Goal: Information Seeking & Learning: Check status

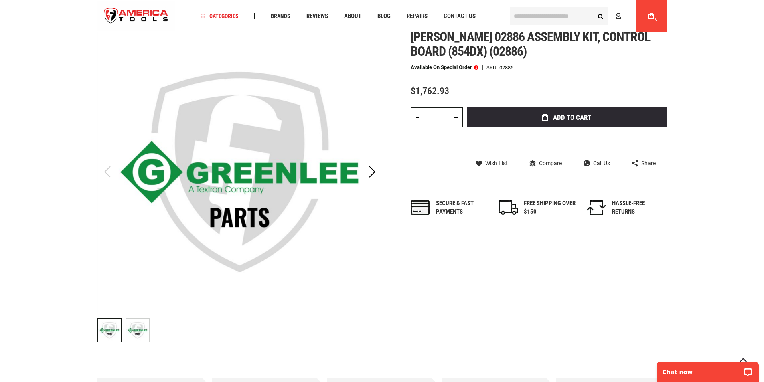
scroll to position [7, 0]
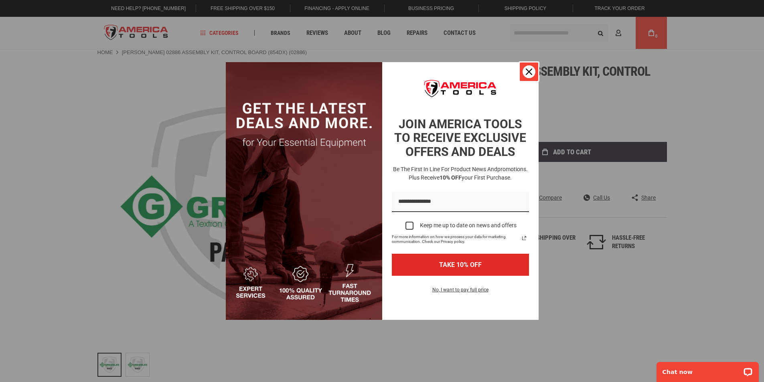
click at [526, 71] on icon "close icon" at bounding box center [528, 72] width 6 height 6
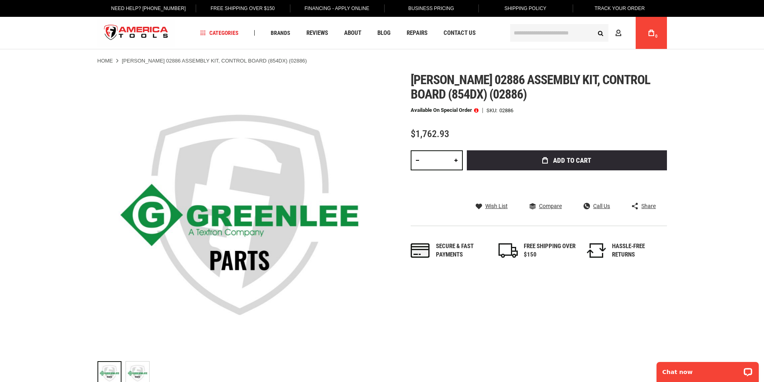
click at [476, 111] on span at bounding box center [476, 110] width 4 height 6
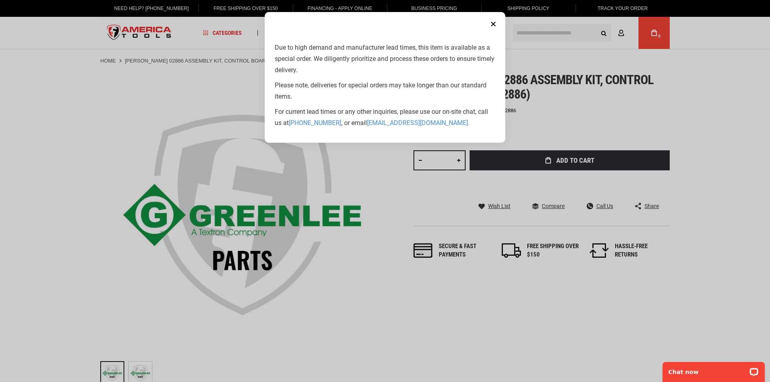
click at [130, 68] on aside "Close Due to high demand and manufacturer lead times, this item is available as…" at bounding box center [385, 191] width 770 height 382
click at [123, 105] on aside "Close Due to high demand and manufacturer lead times, this item is available as…" at bounding box center [385, 191] width 770 height 382
click at [492, 24] on button "Close" at bounding box center [493, 24] width 16 height 16
